Goal: Information Seeking & Learning: Learn about a topic

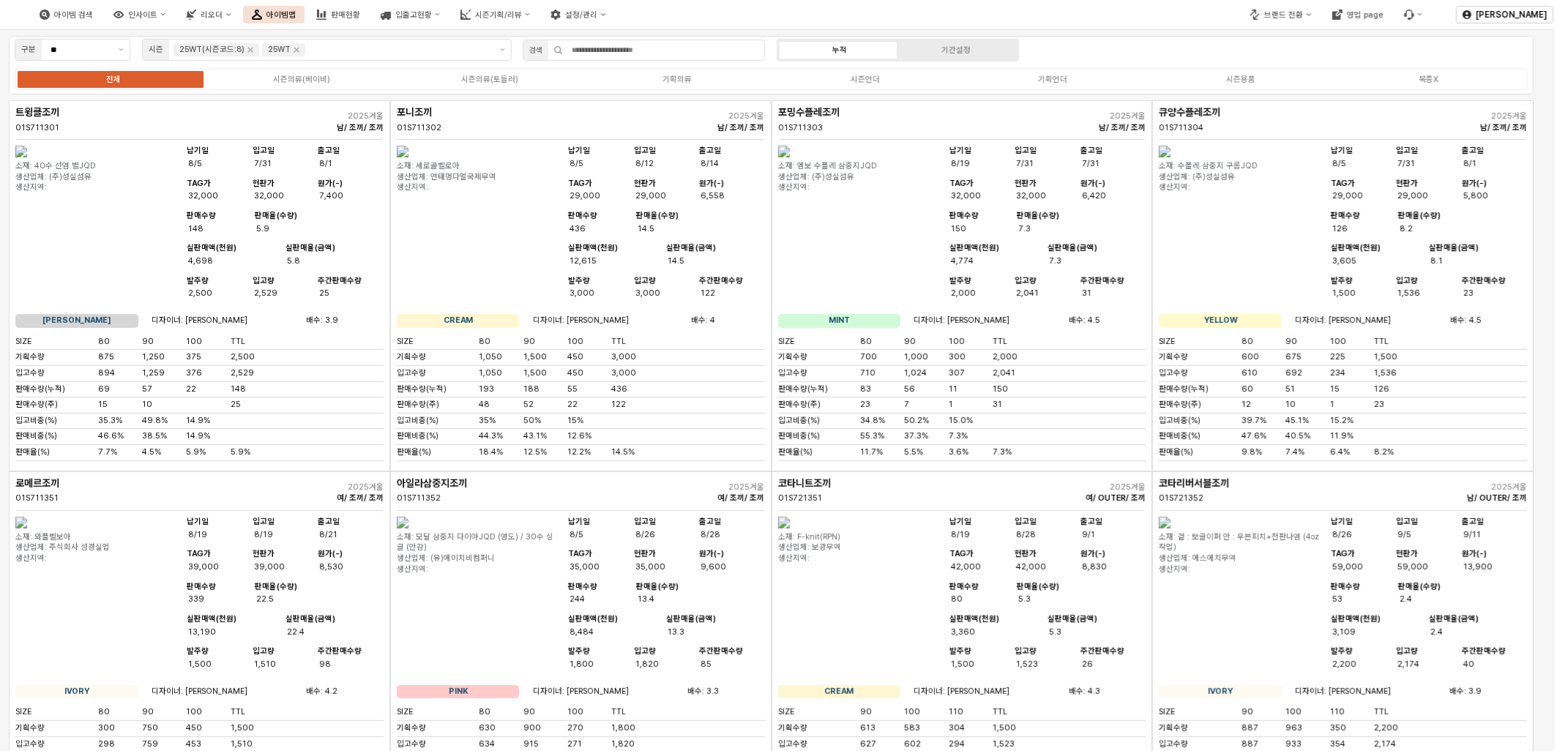
click at [1033, 6] on div "아이템 검색 인사이트 리오더 아이템맵 판매현황 입출고현황 시즌기획/리뷰 설정/관리" at bounding box center [583, 14] width 1166 height 31
click at [222, 10] on div "리오더" at bounding box center [212, 15] width 22 height 10
click at [283, 113] on div "ㄴ 무시즌 시뮬레이션" at bounding box center [286, 113] width 79 height 11
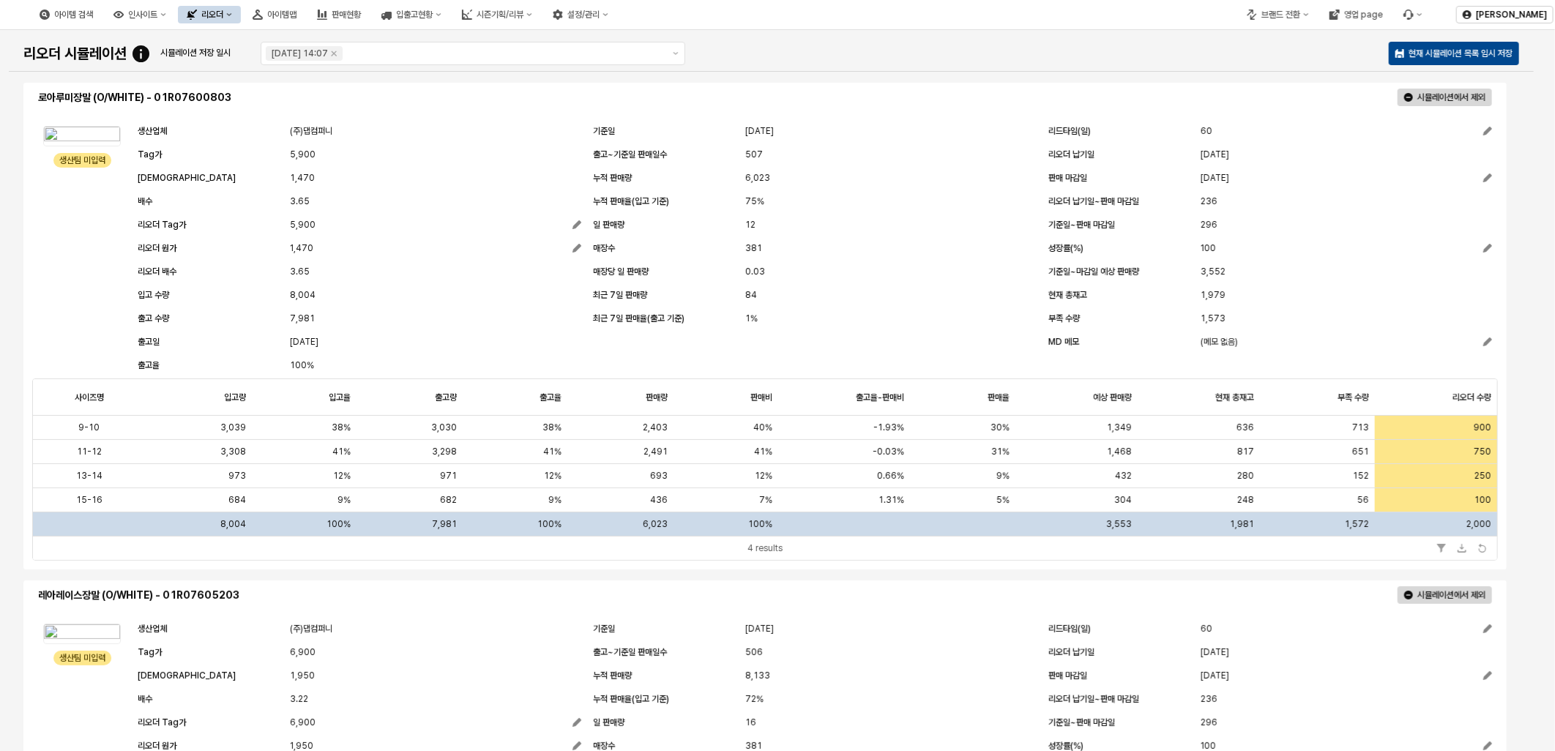
click at [223, 10] on div "리오더" at bounding box center [212, 15] width 22 height 10
click at [281, 83] on div "무시즌" at bounding box center [286, 90] width 89 height 15
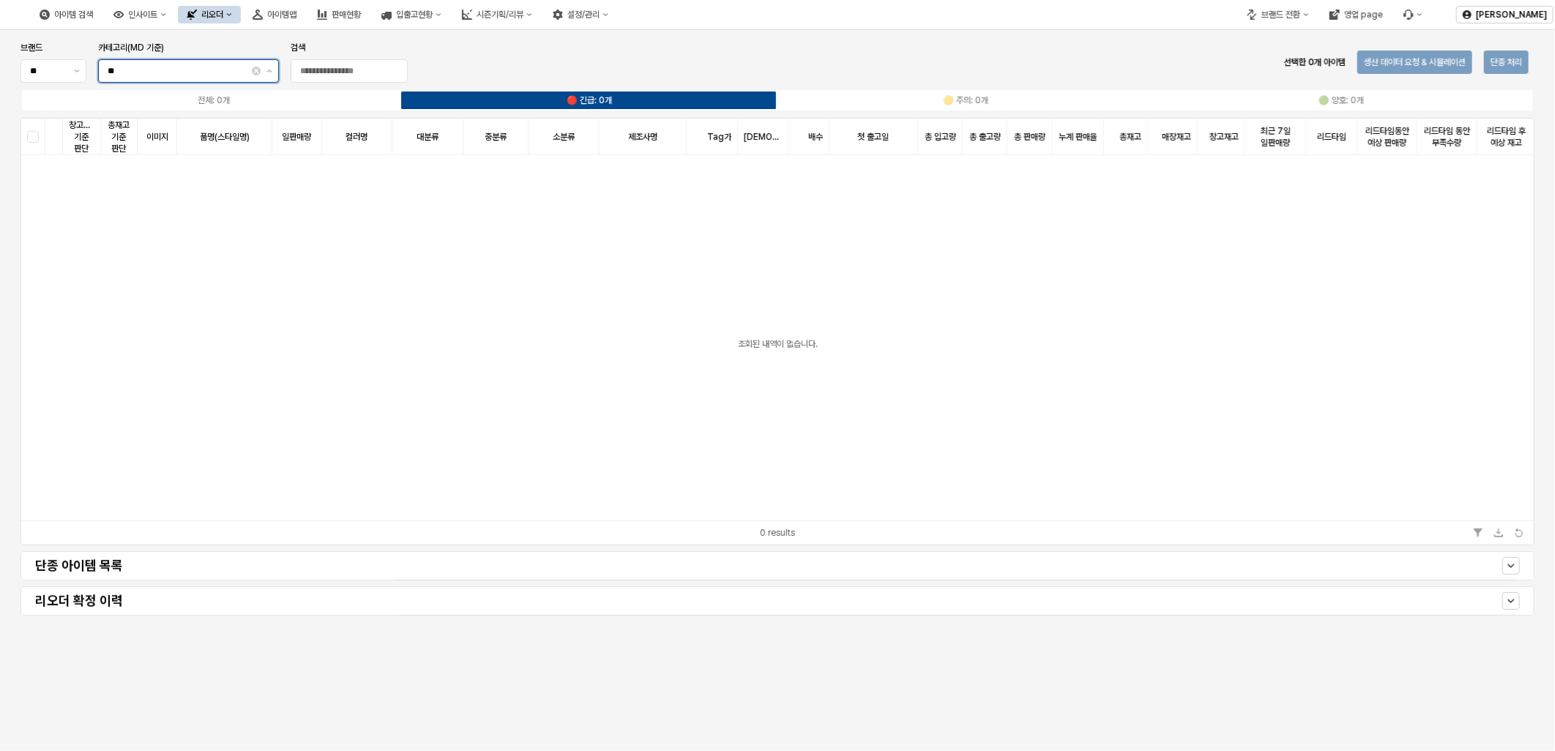
click at [240, 75] on input "**" at bounding box center [178, 71] width 141 height 15
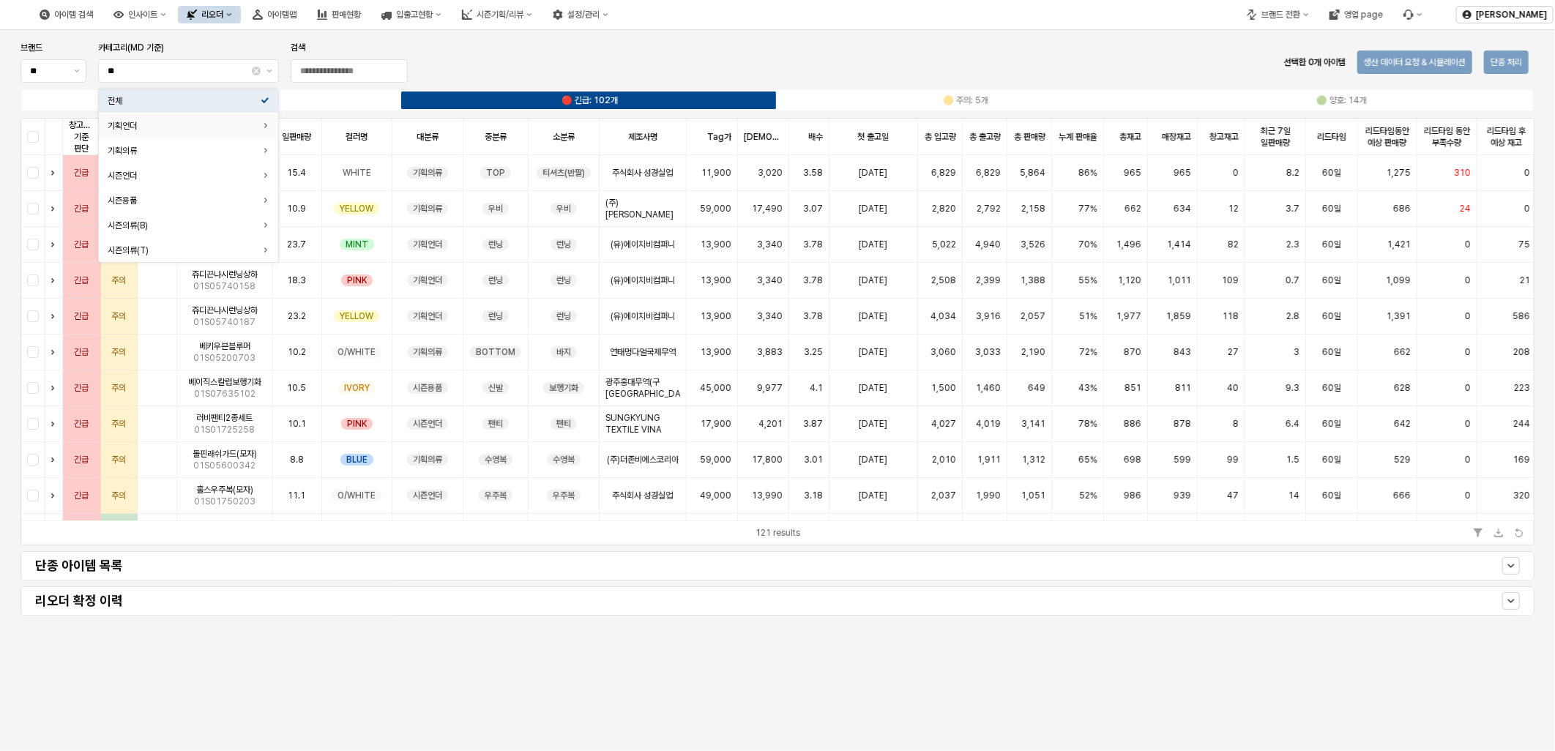
click at [494, 50] on div "브랜드 ** 카테고리(MD 기준) ** 검색 선택한 0개 아이템 생산 데이터 요청 & 시뮬레이션 단종 처리" at bounding box center [777, 62] width 1525 height 47
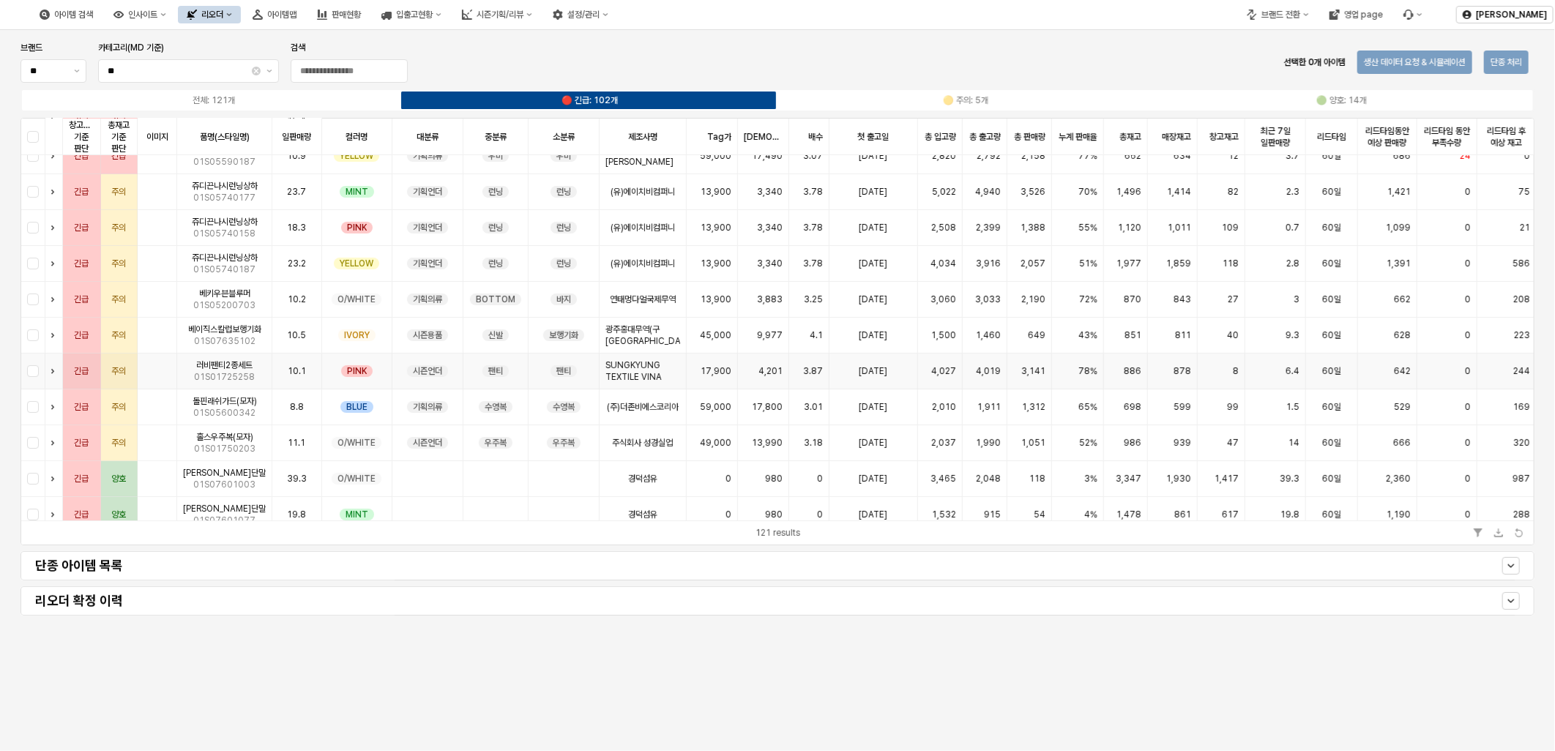
scroll to position [81, 0]
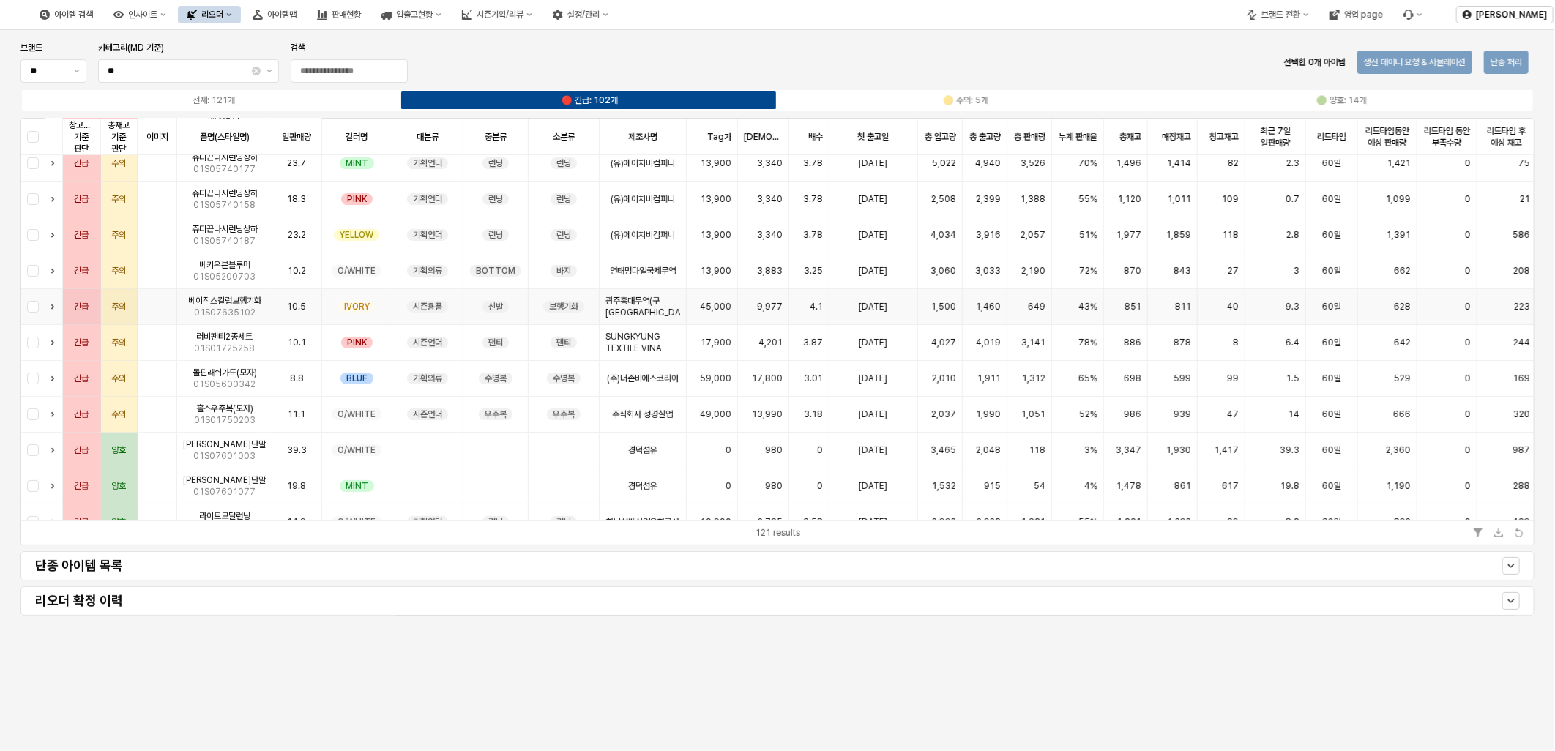
click at [162, 301] on img "App Frame" at bounding box center [156, 301] width 27 height 0
click at [30, 416] on div "App Frame" at bounding box center [33, 415] width 24 height 36
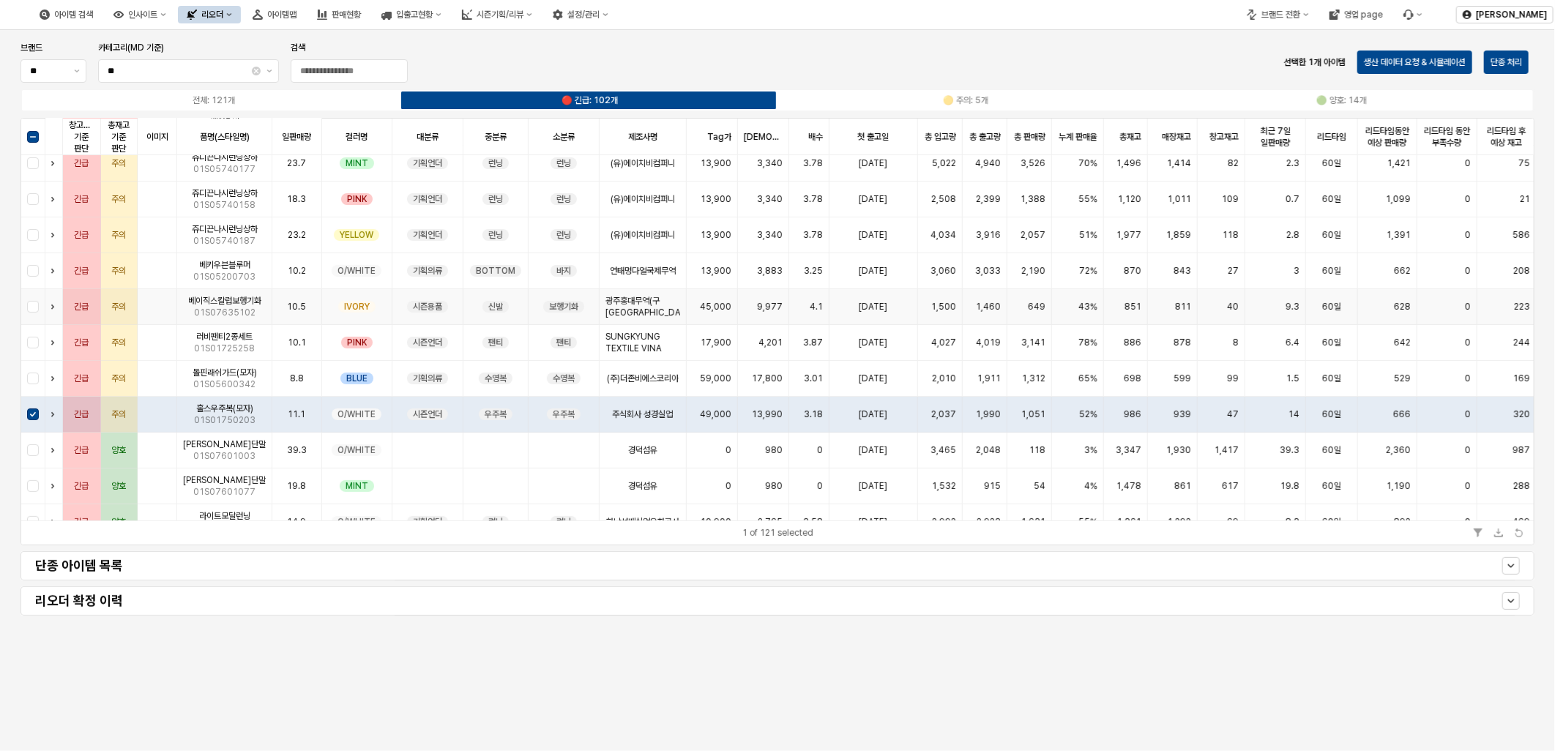
click at [28, 304] on div "App Frame" at bounding box center [33, 307] width 24 height 36
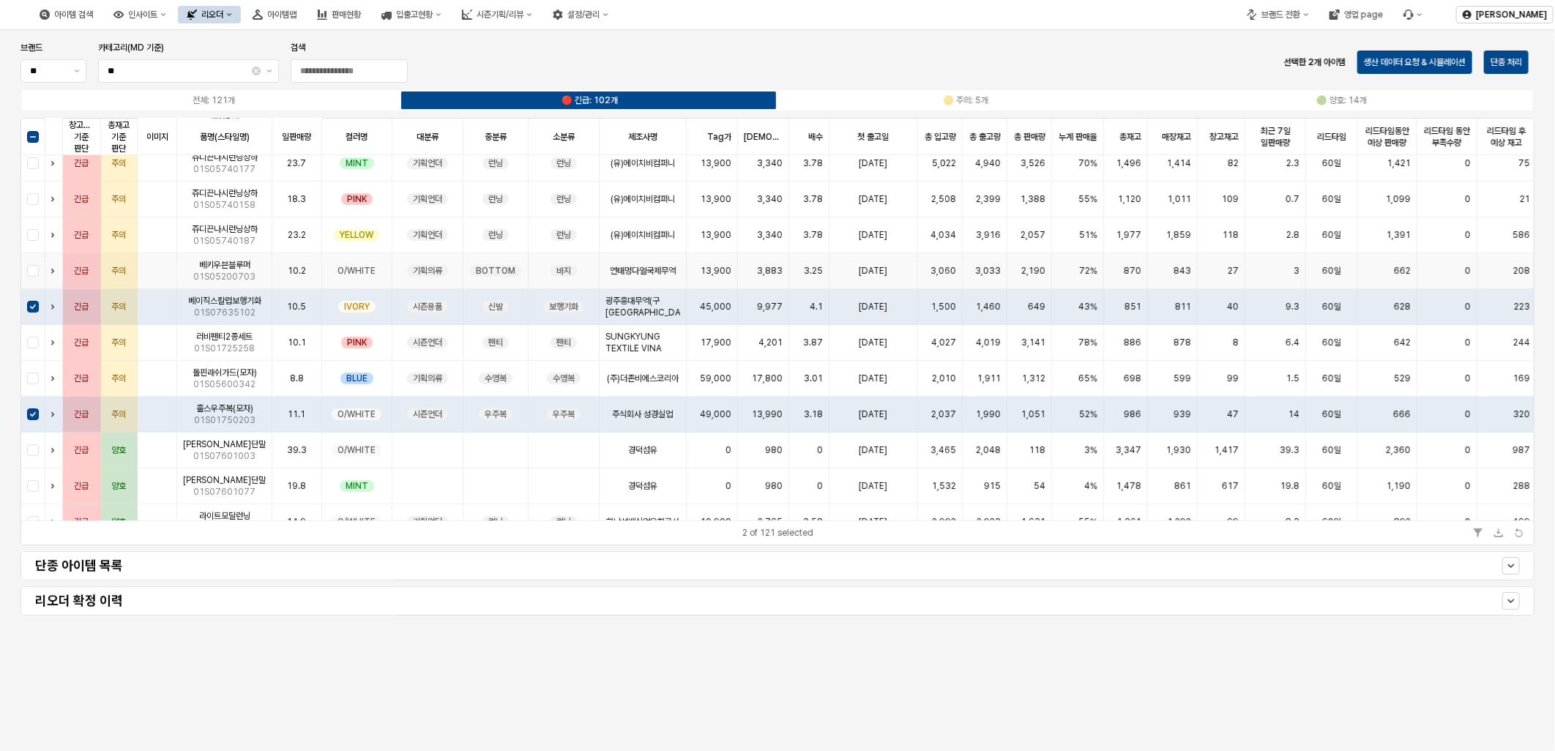
click at [31, 272] on div "App Frame" at bounding box center [33, 271] width 24 height 36
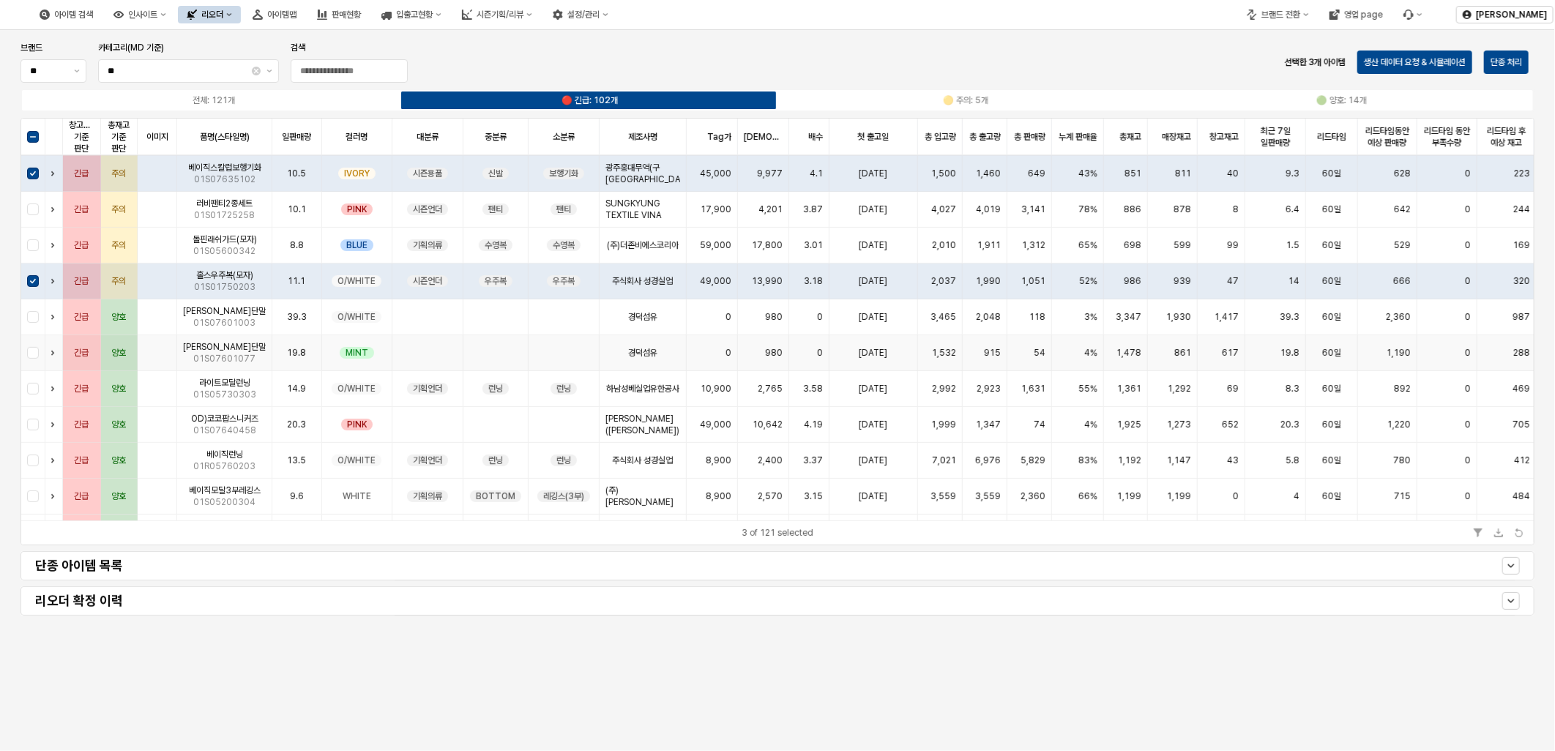
scroll to position [244, 0]
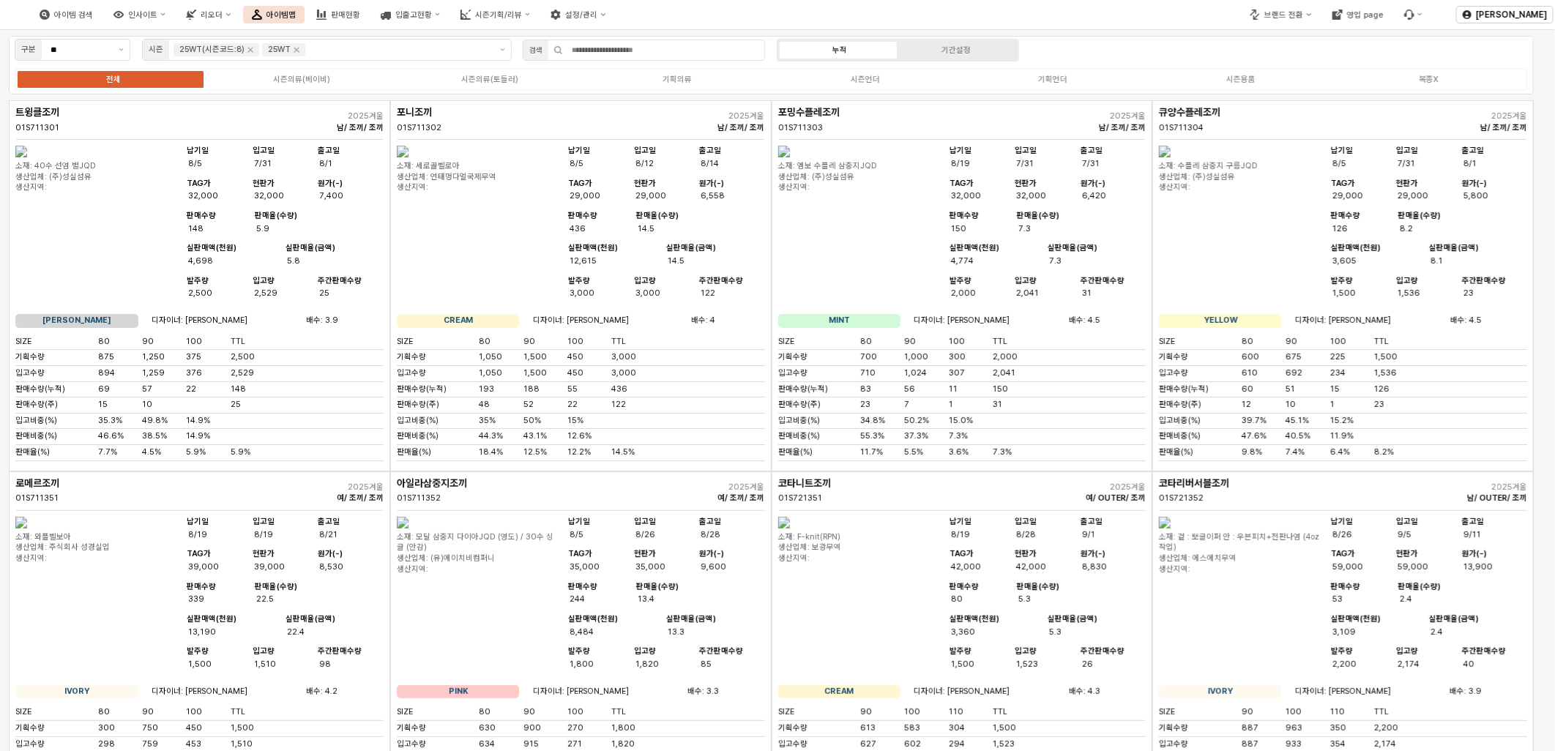
click at [1058, 37] on div "구분 ** 시즌 25WT(시즌코드:8) 25WT 검색 누적 기간설정 전체 시즌의류(베이비) 시즌의류(토들러) 기획의류 시즌언더 기획언더 시즌용…" at bounding box center [771, 65] width 1525 height 59
click at [174, 20] on button "인사이트" at bounding box center [140, 15] width 70 height 18
click at [217, 40] on div "주간 Best & Worst" at bounding box center [215, 40] width 79 height 11
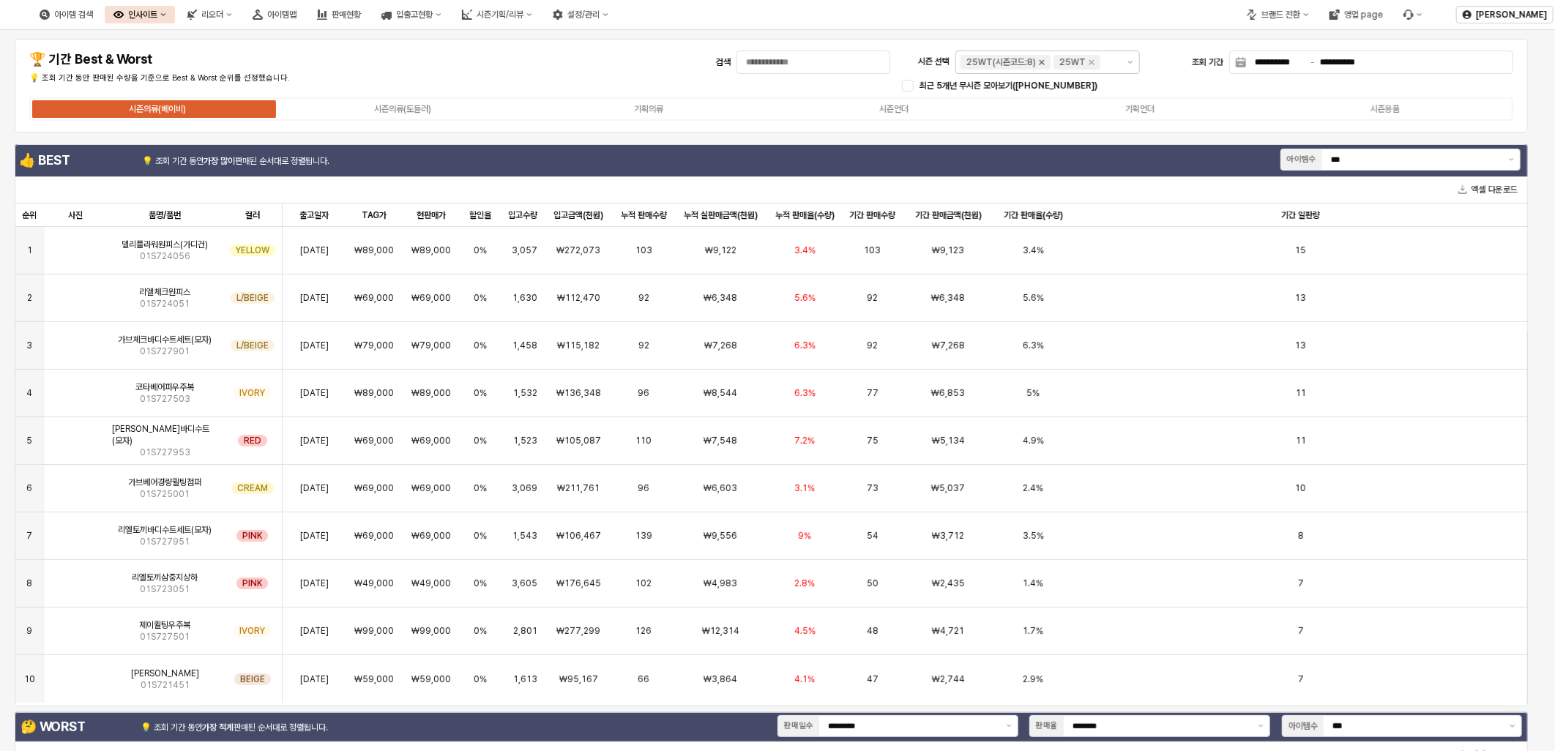
click at [1041, 57] on icon "Remove 25WT(시즌코드:8)" at bounding box center [1042, 62] width 12 height 12
click at [998, 64] on icon "Remove 25WT" at bounding box center [998, 62] width 12 height 12
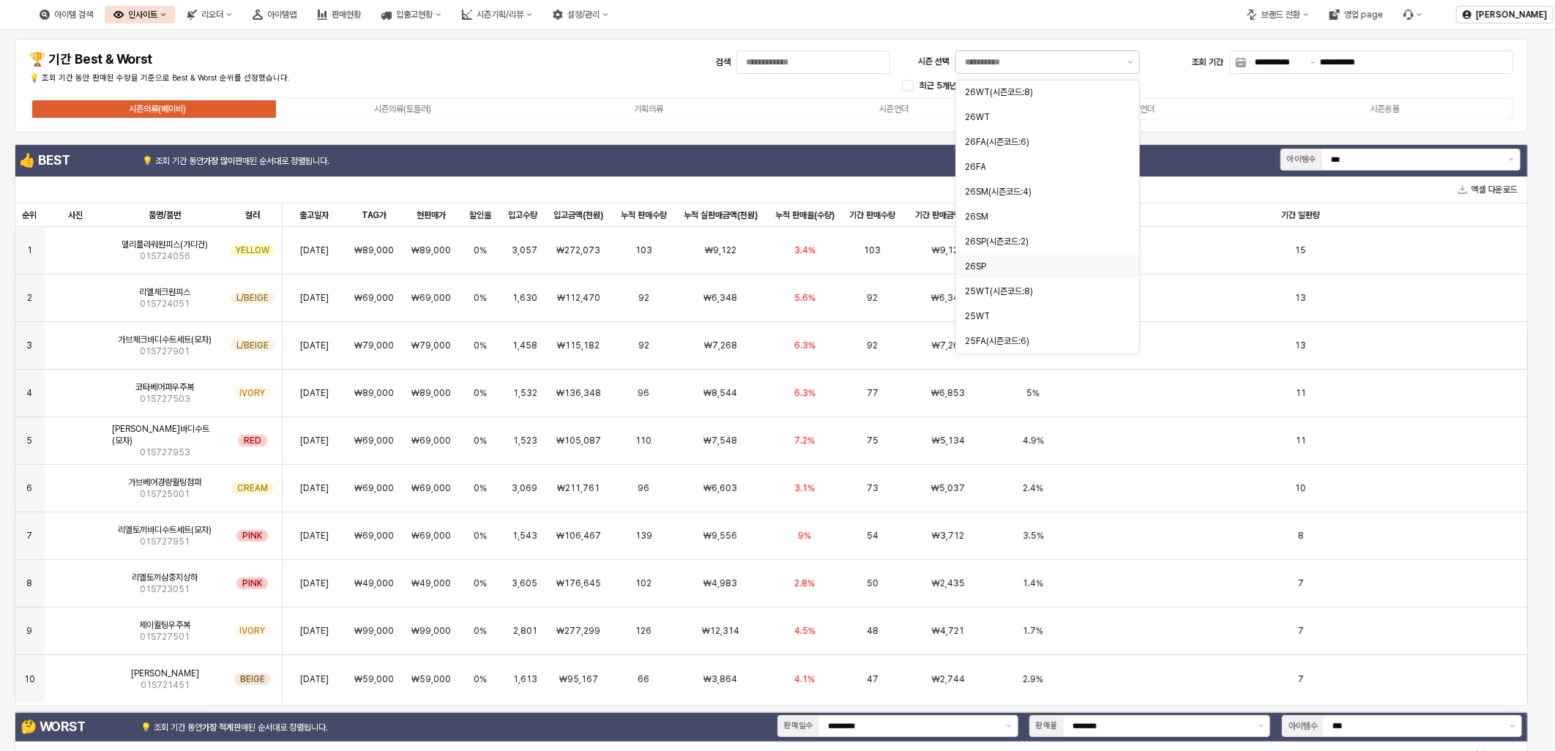
click at [569, 95] on div "시즌의류(베이비) 시즌의류(토들러) 기획의류 시즌언더 기획언더 시즌용품" at bounding box center [770, 108] width 1495 height 29
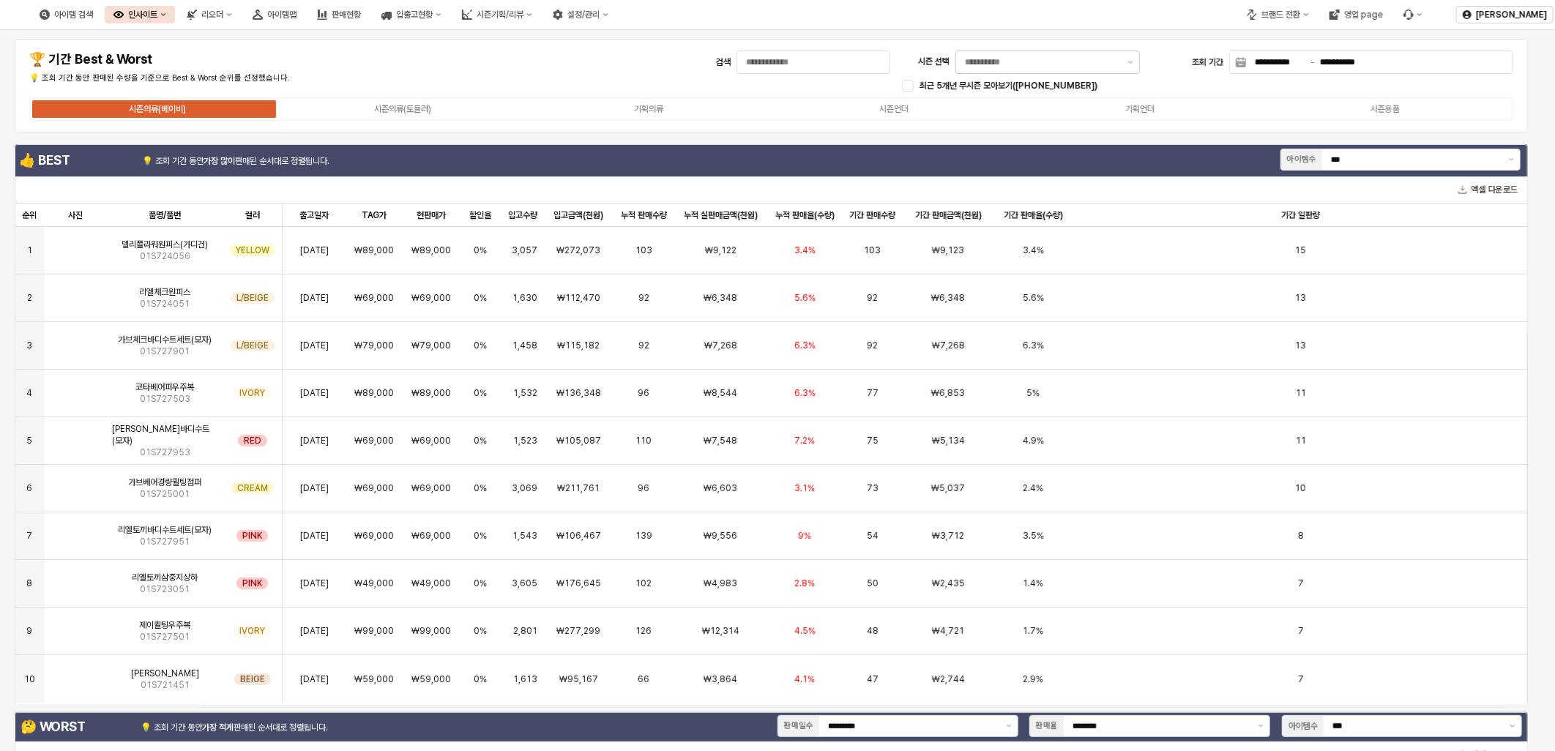
click at [157, 15] on div "인사이트" at bounding box center [142, 15] width 29 height 10
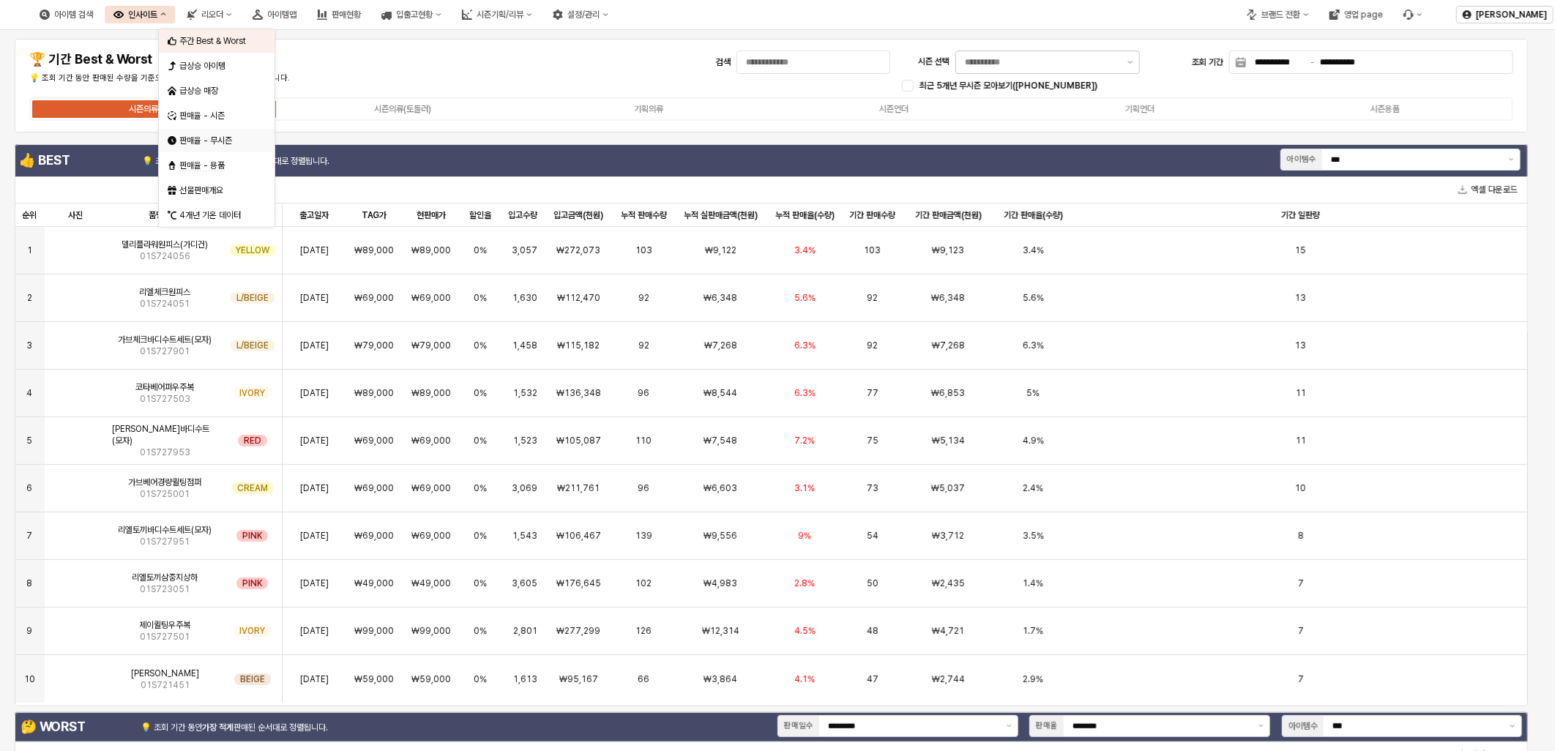
click at [230, 149] on div "판매율 - 무시즌" at bounding box center [217, 140] width 116 height 23
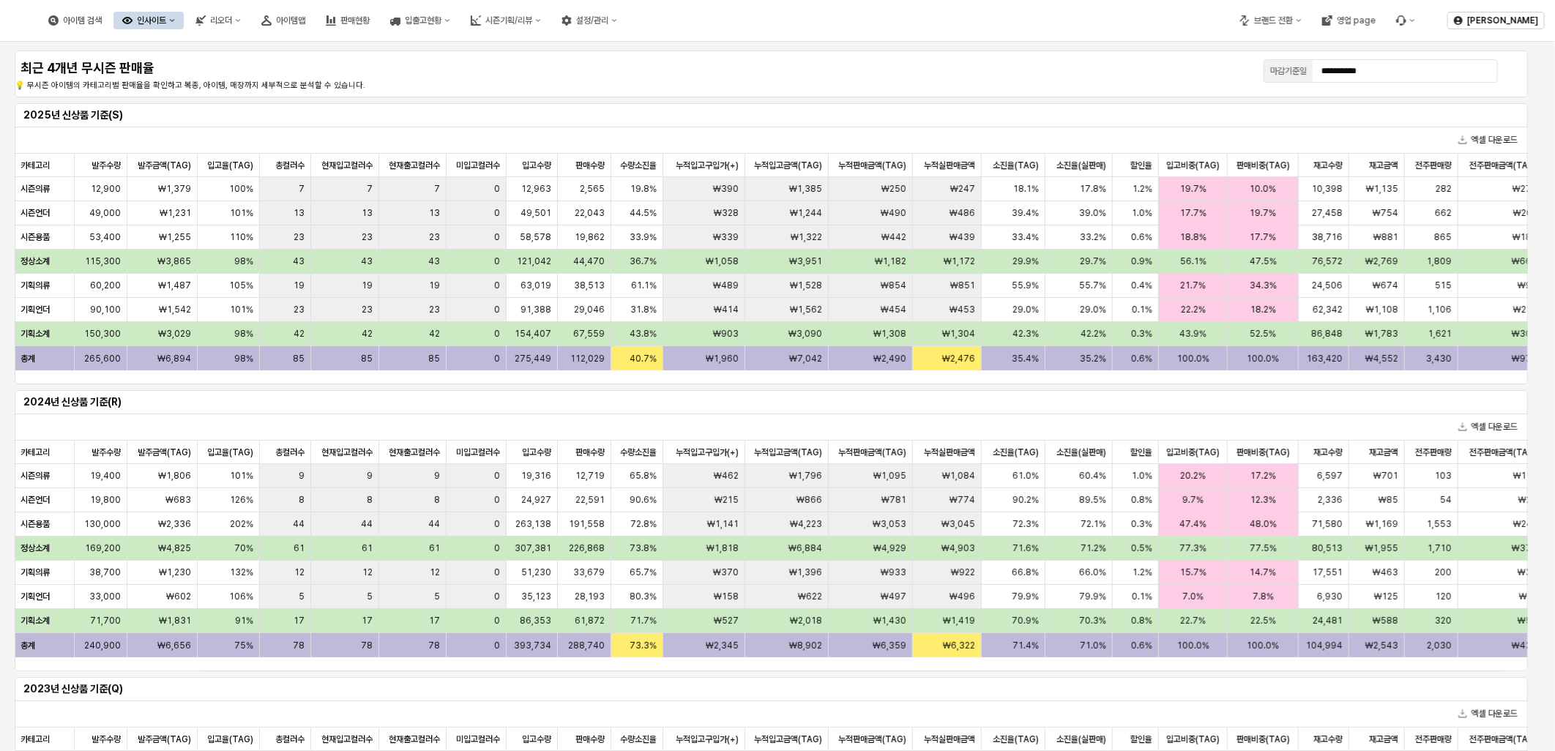
click at [208, 30] on div "아이템 검색 인사이트 리오더 아이템맵 판매현황 입출고현황 시즌기획/리뷰 설정/관리" at bounding box center [333, 20] width 586 height 31
click at [166, 25] on div "인사이트" at bounding box center [151, 20] width 29 height 10
click at [218, 46] on div "주간 Best & Worst" at bounding box center [227, 47] width 78 height 12
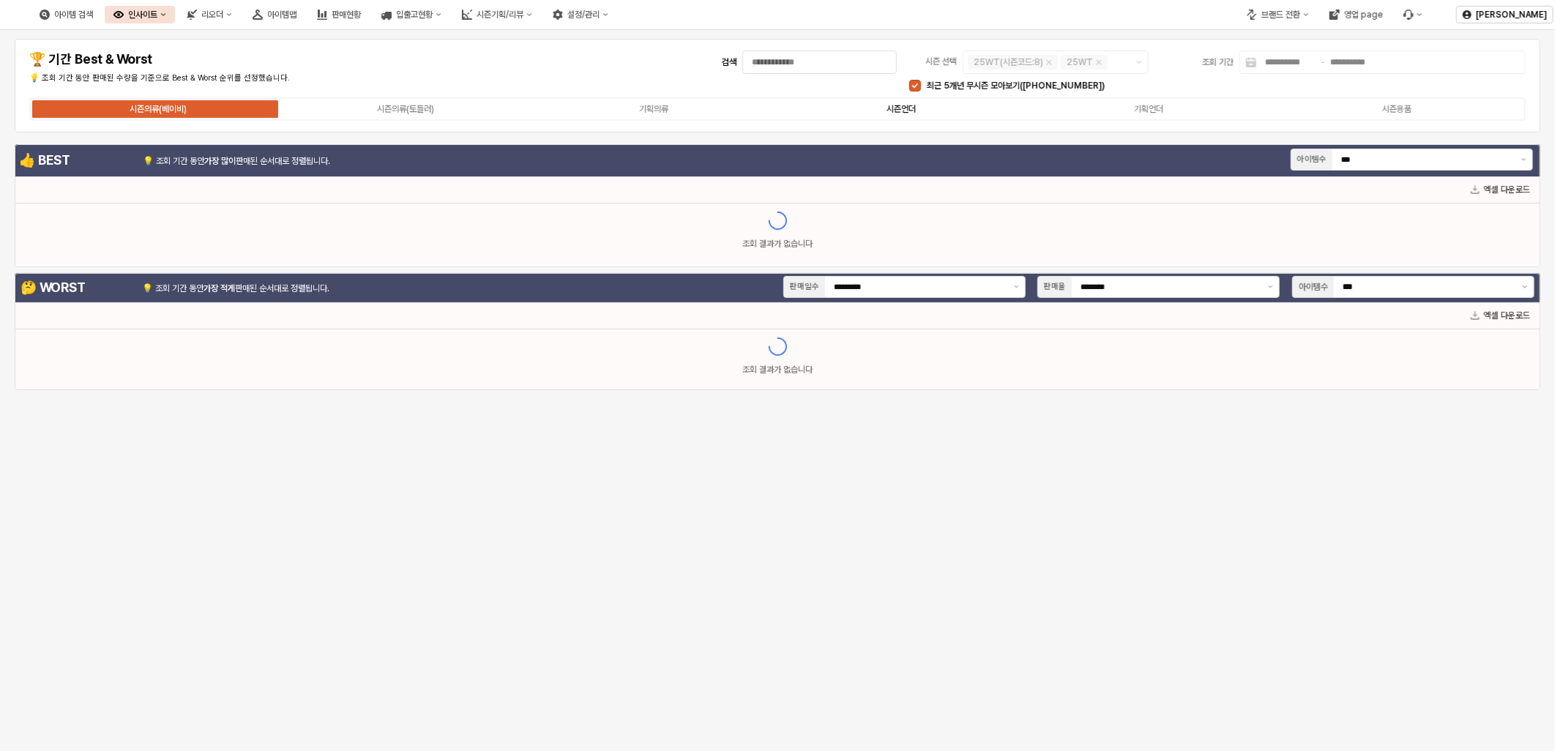
click at [908, 110] on div "시즌언더" at bounding box center [900, 109] width 29 height 10
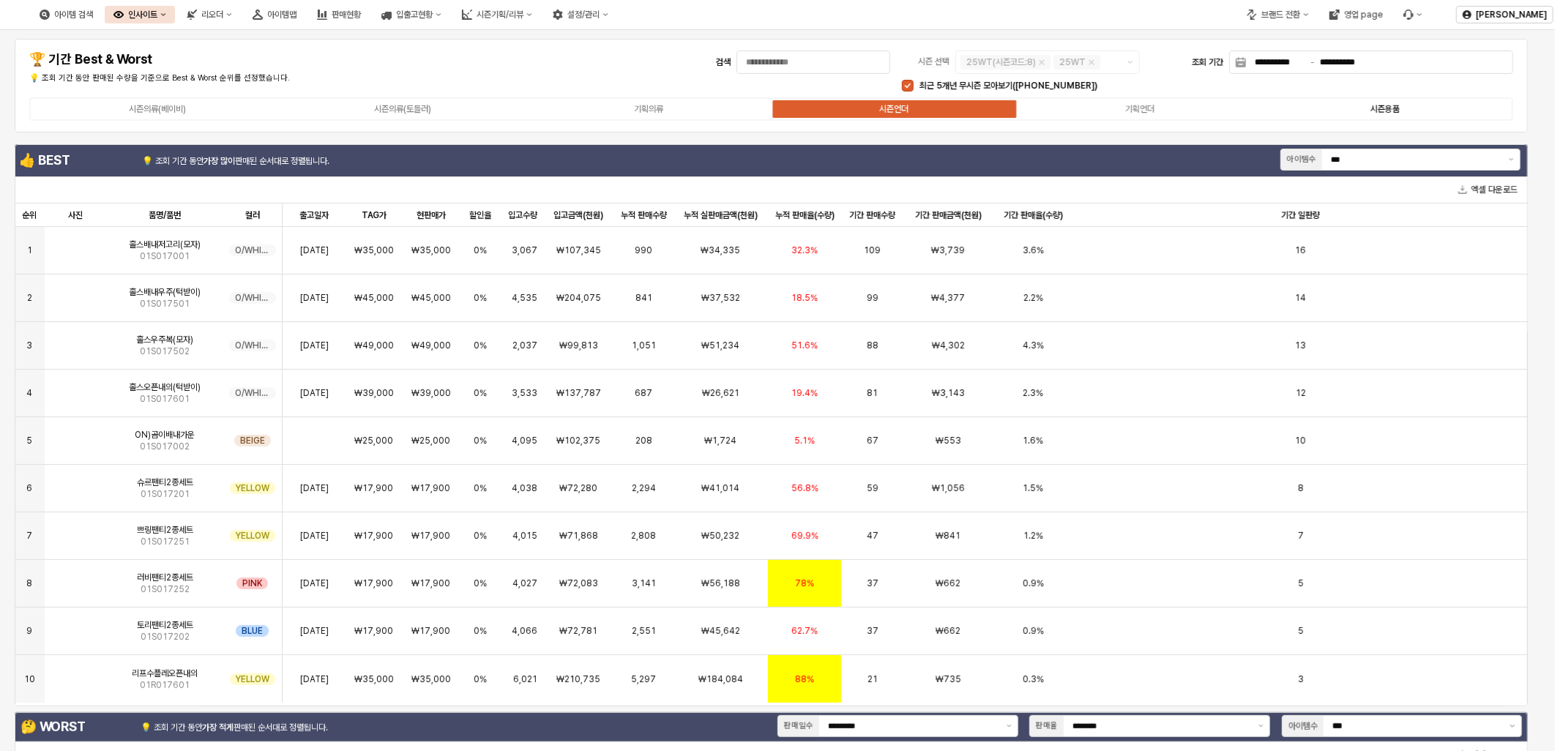
click at [1361, 103] on label "시즌용품" at bounding box center [1385, 108] width 246 height 13
